Goal: Transaction & Acquisition: Subscribe to service/newsletter

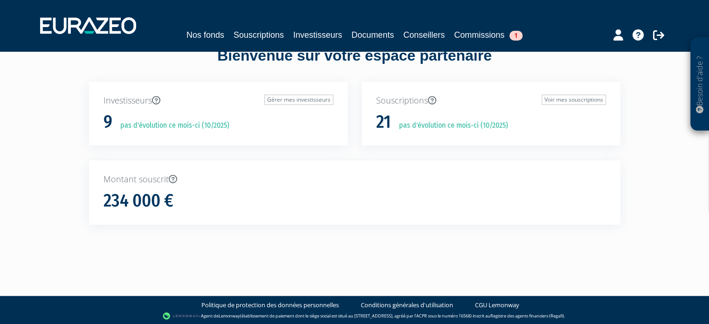
scroll to position [24, 0]
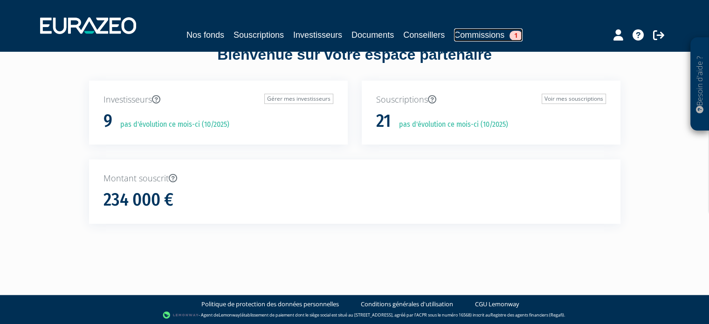
click at [499, 39] on link "Commissions 1" at bounding box center [488, 34] width 69 height 13
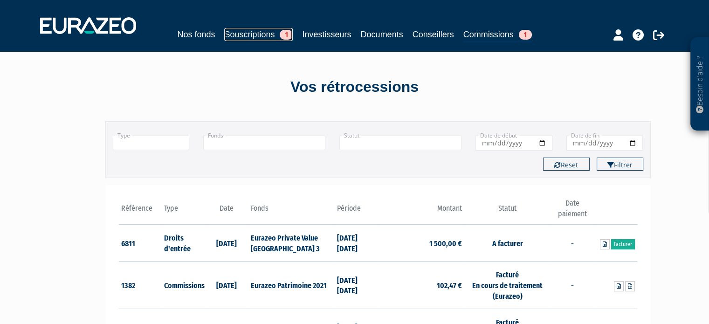
click at [275, 31] on link "Souscriptions 1" at bounding box center [258, 34] width 69 height 13
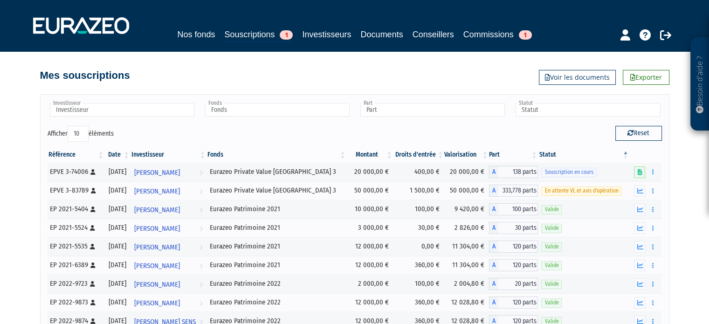
click at [207, 27] on div "Nos fonds Souscriptions 1 Investisseurs Documents Conseillers Commissions 1" at bounding box center [354, 25] width 657 height 35
click at [206, 30] on link "Nos fonds" at bounding box center [196, 34] width 38 height 13
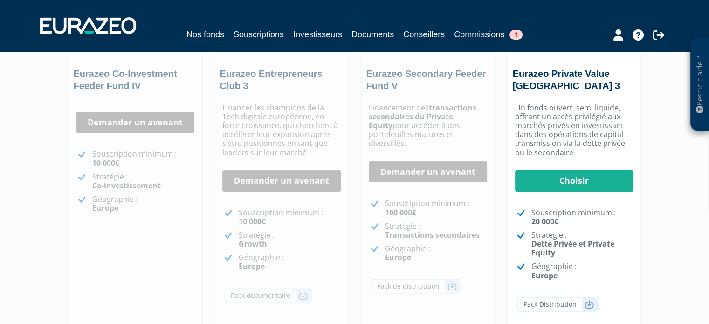
scroll to position [115, 0]
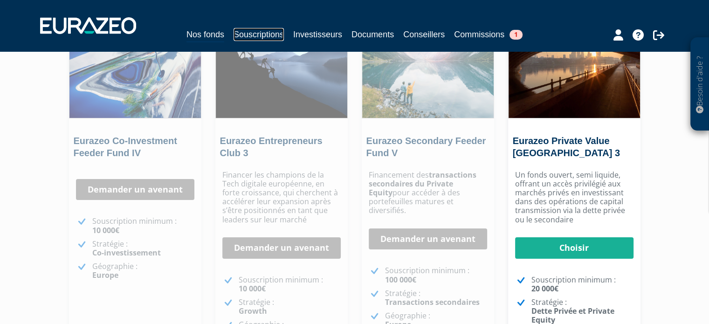
click at [252, 34] on link "Souscriptions" at bounding box center [259, 34] width 50 height 13
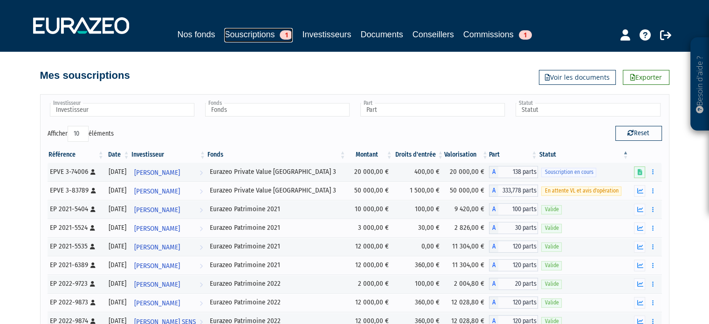
click at [244, 39] on link "Souscriptions 1" at bounding box center [258, 35] width 69 height 14
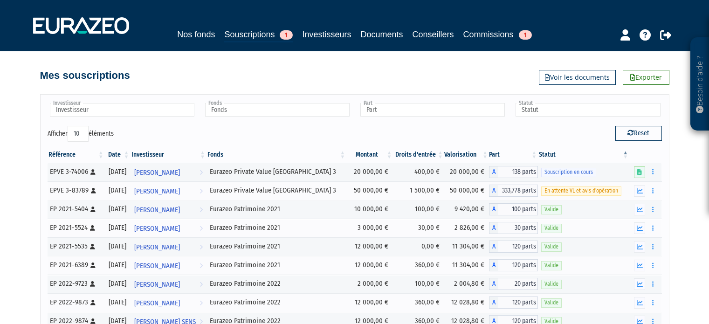
click at [312, 46] on nav "Nos fonds Souscriptions 1 Investisseurs Documents Conseillers Commissions 1" at bounding box center [354, 25] width 709 height 51
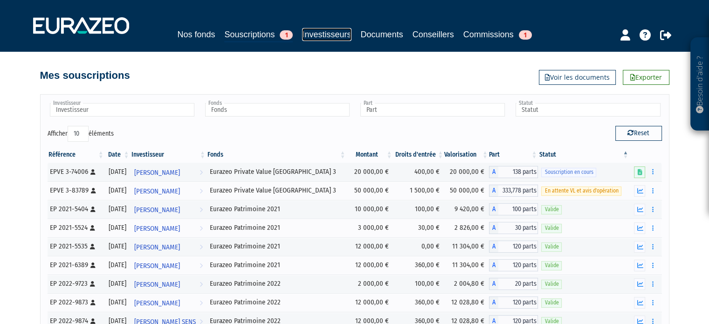
click at [319, 31] on link "Investisseurs" at bounding box center [326, 34] width 49 height 13
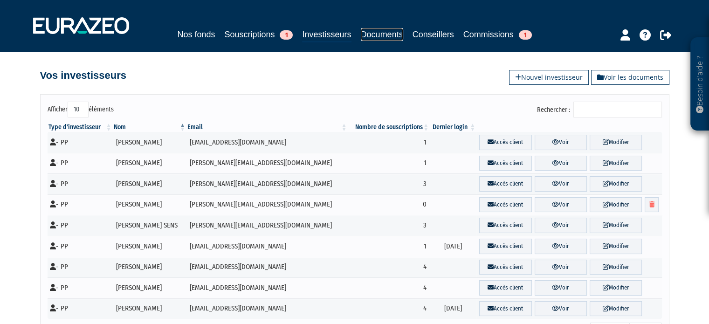
click at [390, 37] on link "Documents" at bounding box center [382, 34] width 42 height 13
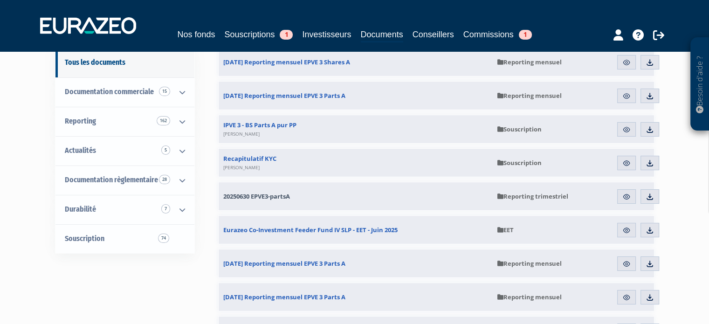
scroll to position [93, 0]
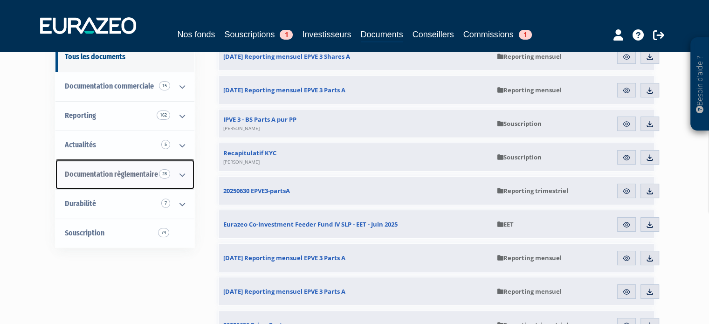
click at [185, 171] on icon at bounding box center [182, 174] width 24 height 29
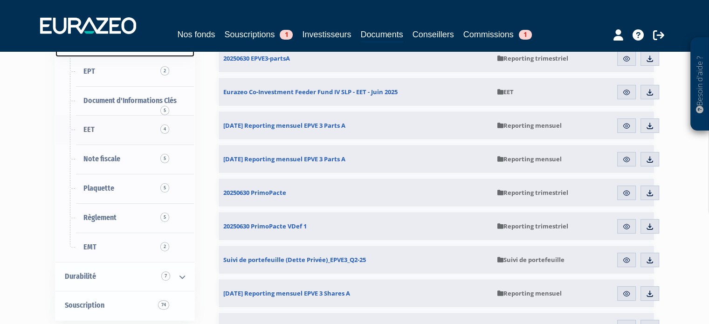
scroll to position [280, 0]
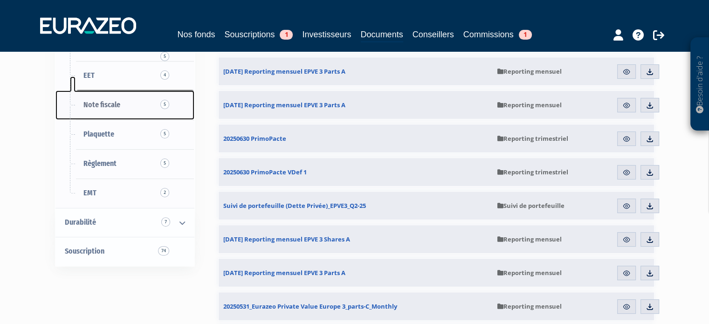
click at [164, 106] on span "5" at bounding box center [164, 104] width 9 height 9
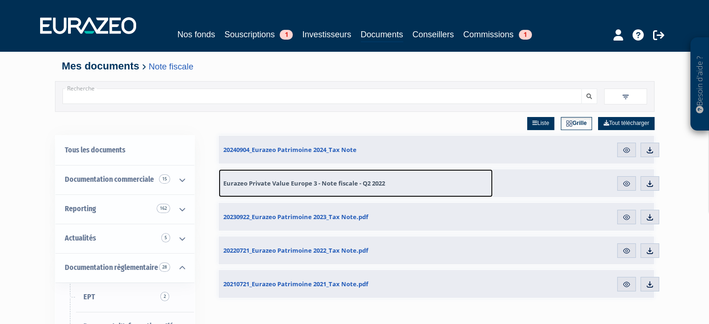
click at [358, 186] on span "Eurazeo Private Value Europe 3 - Note fiscale - Q2 2022" at bounding box center [304, 183] width 162 height 8
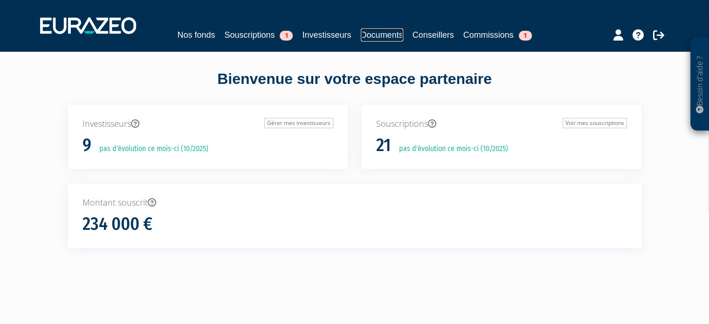
click at [386, 37] on link "Documents" at bounding box center [382, 34] width 42 height 13
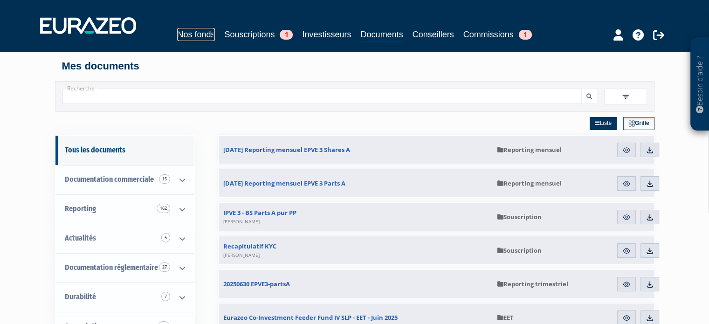
click at [193, 39] on link "Nos fonds" at bounding box center [196, 34] width 38 height 13
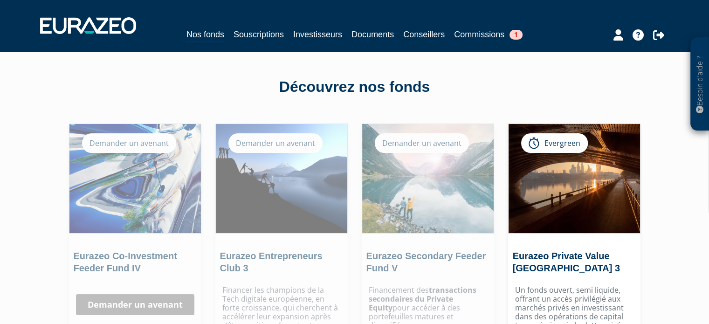
click at [608, 265] on h2 "Eurazeo Private Value [GEOGRAPHIC_DATA] 3" at bounding box center [573, 264] width 121 height 29
click at [603, 236] on div "Eurazeo Private Value [GEOGRAPHIC_DATA] 3 Evergreen [GEOGRAPHIC_DATA] [GEOGRAPH…" at bounding box center [574, 318] width 132 height 389
click at [599, 251] on link "Eurazeo Private Value [GEOGRAPHIC_DATA] 3" at bounding box center [566, 262] width 107 height 22
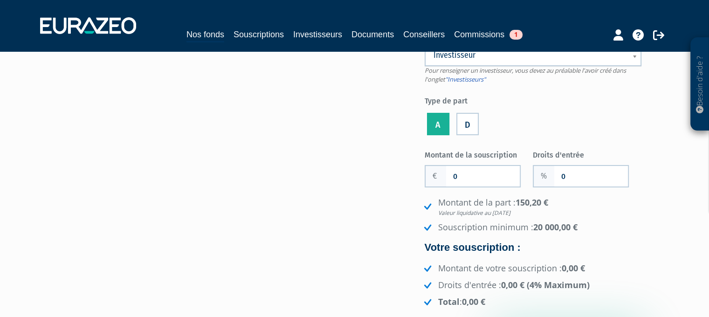
scroll to position [93, 0]
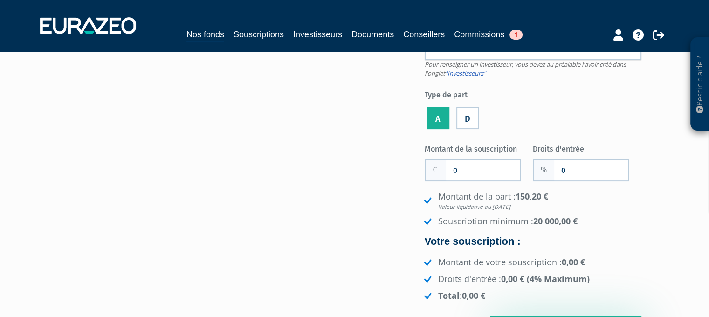
click at [462, 118] on li "D" at bounding box center [467, 116] width 27 height 30
click at [465, 115] on label "D" at bounding box center [468, 118] width 22 height 22
click at [0, 0] on input "D" at bounding box center [0, 0] width 0 height 0
click at [438, 121] on label "A" at bounding box center [438, 118] width 22 height 22
click at [0, 0] on input "A" at bounding box center [0, 0] width 0 height 0
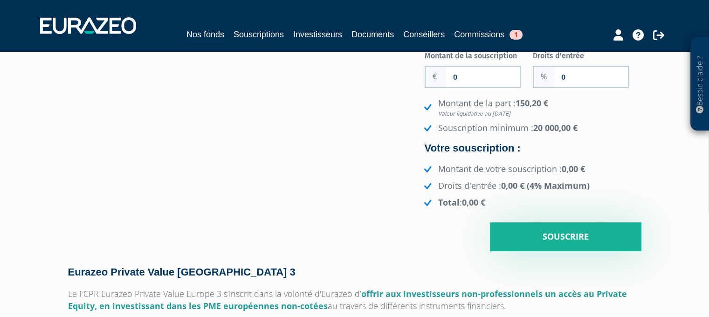
scroll to position [0, 0]
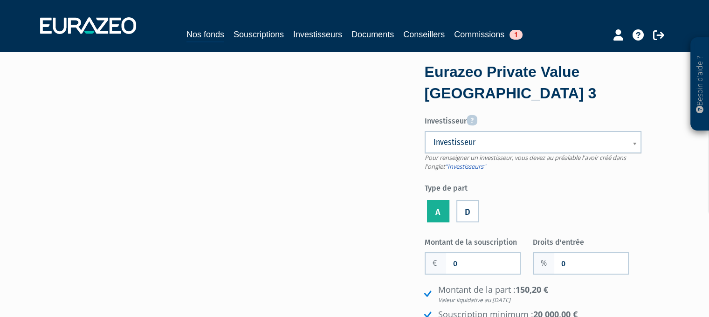
click at [504, 142] on span "Investisseur" at bounding box center [527, 142] width 187 height 11
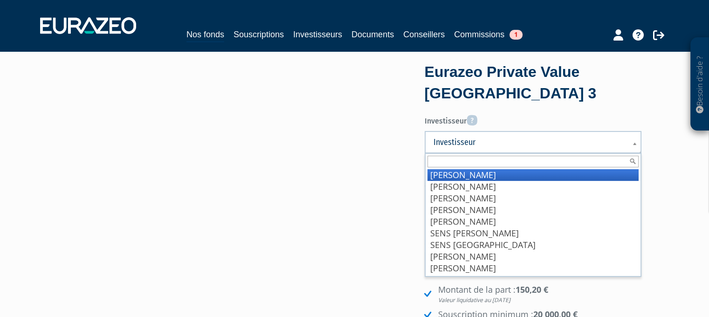
click at [585, 109] on form "Eurazeo Private Value [GEOGRAPHIC_DATA] 3 Investisseur Pour renseigner un inves…" at bounding box center [533, 250] width 217 height 376
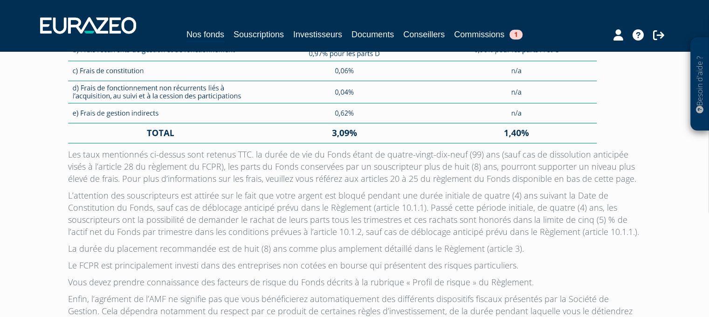
scroll to position [2536, 0]
